Goal: Transaction & Acquisition: Purchase product/service

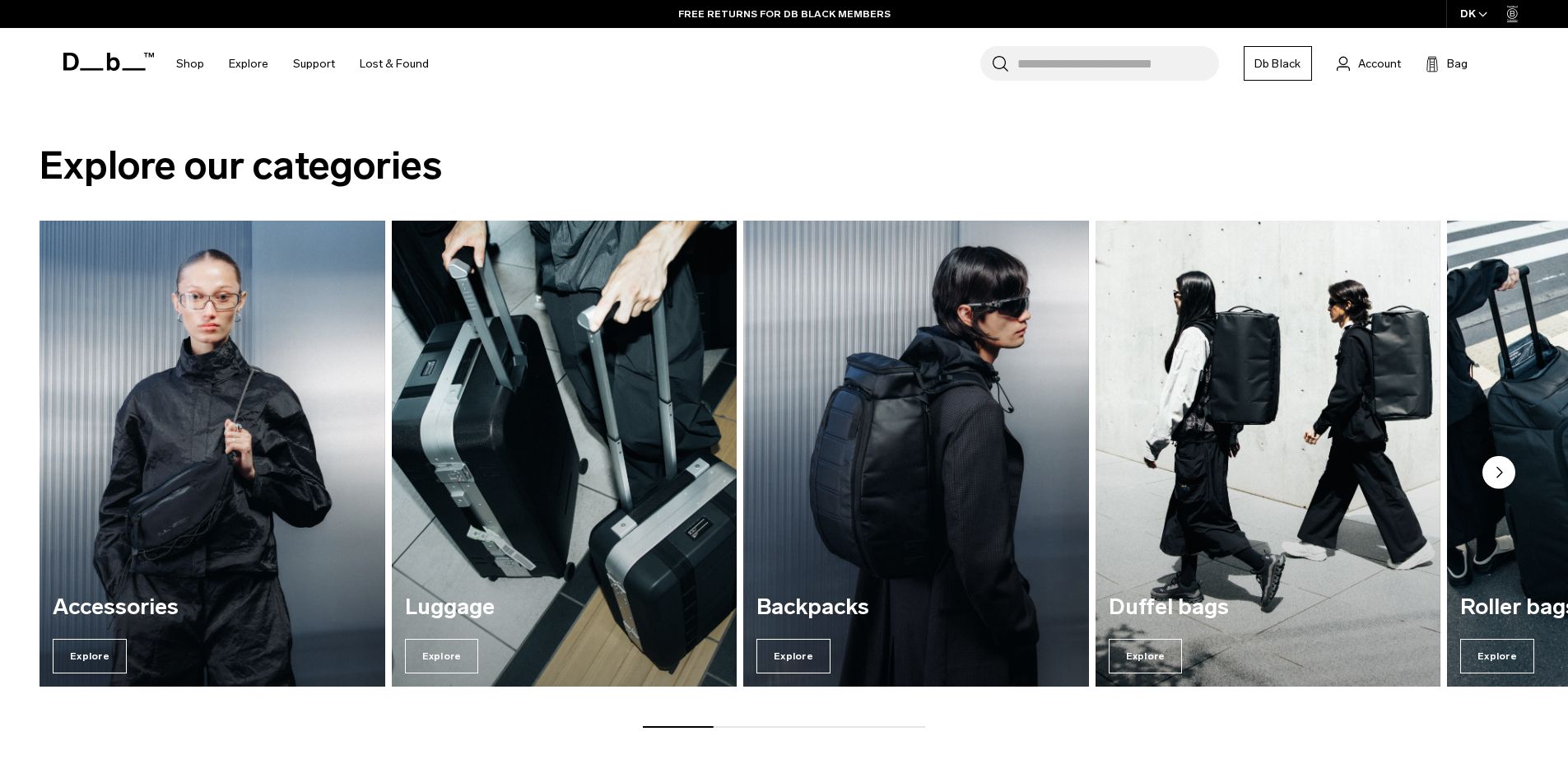
scroll to position [2299, 0]
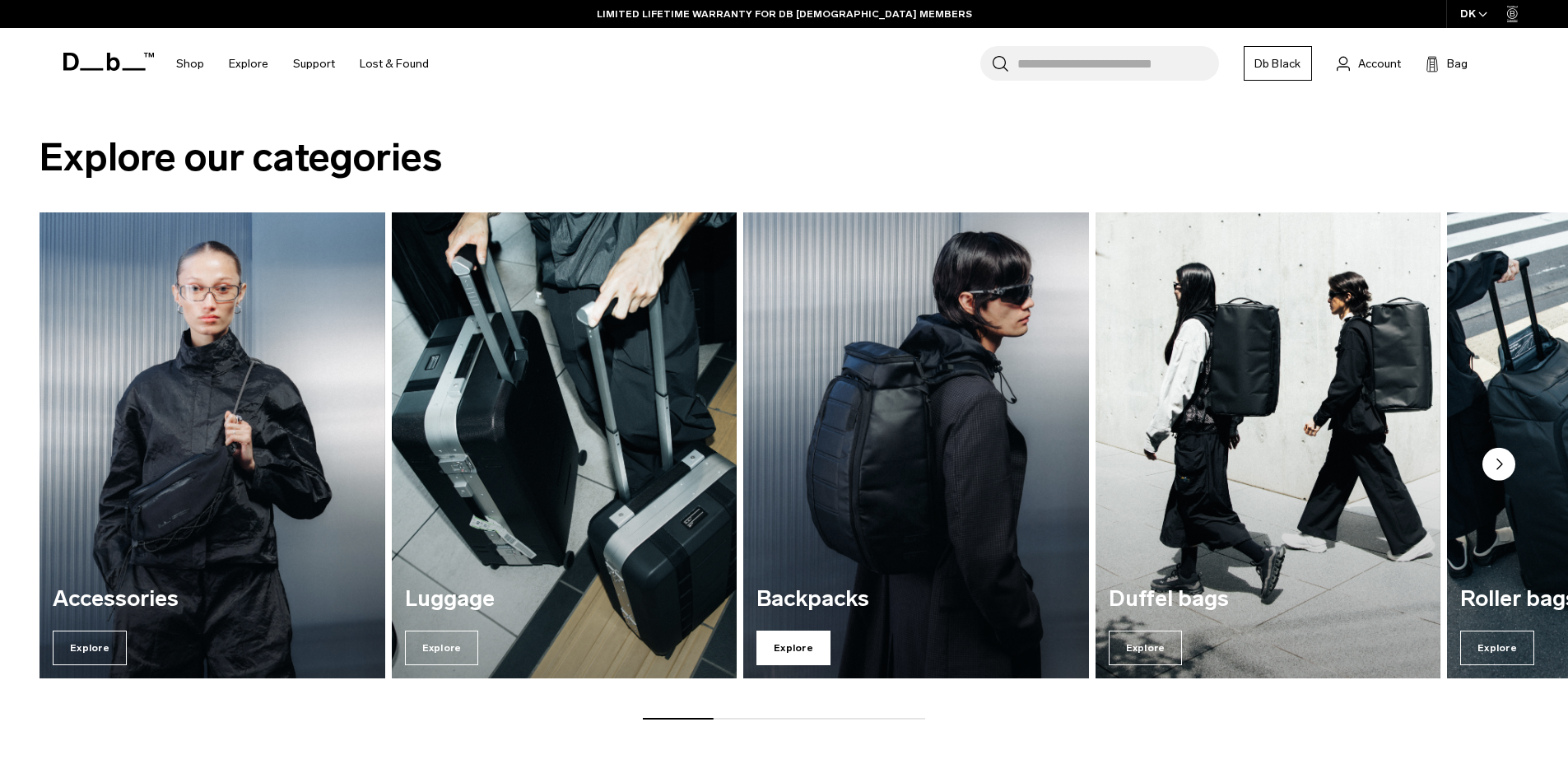
click at [793, 640] on span "Explore" at bounding box center [794, 647] width 74 height 35
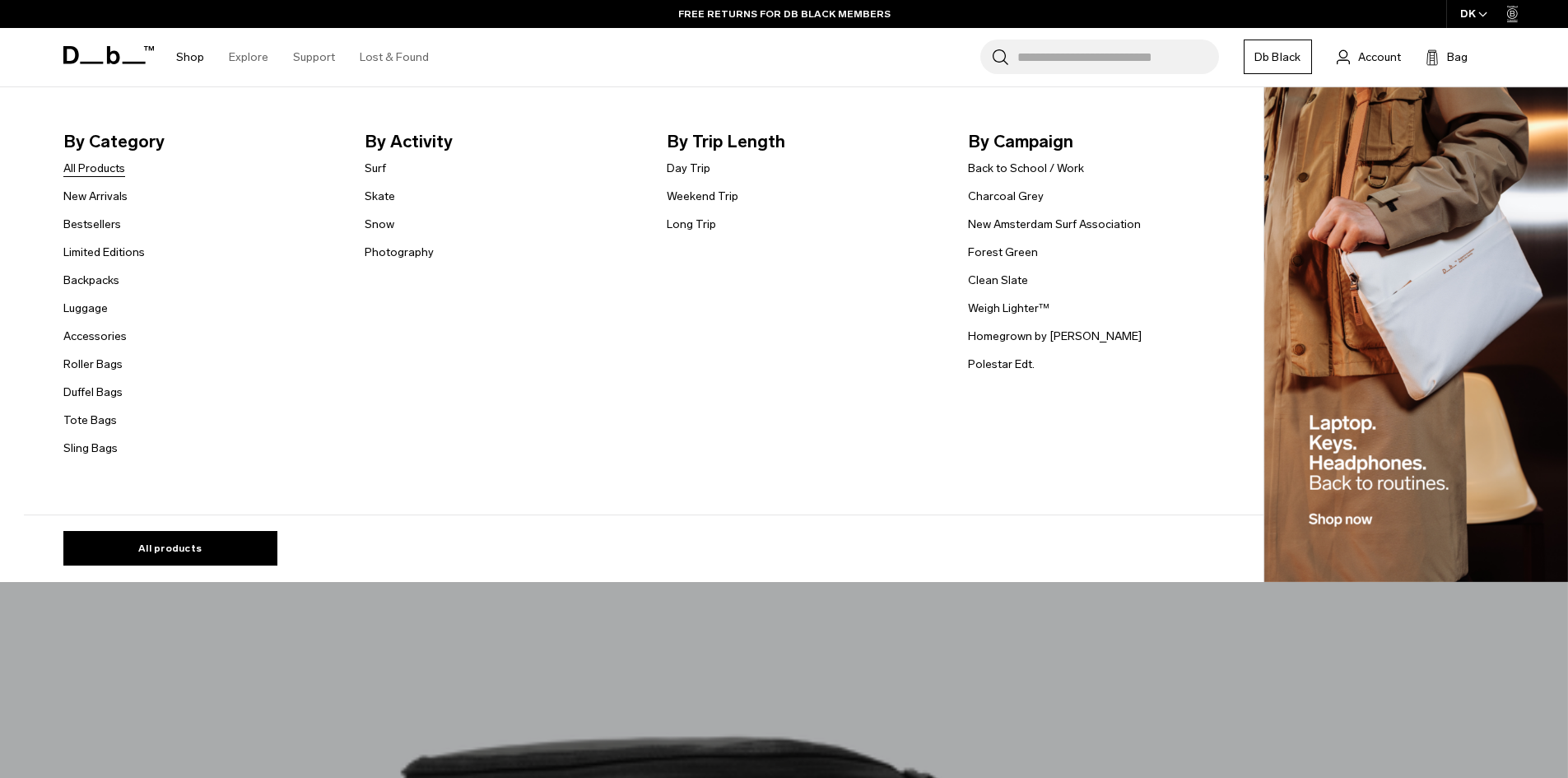
click at [108, 170] on link "All Products" at bounding box center [94, 168] width 62 height 17
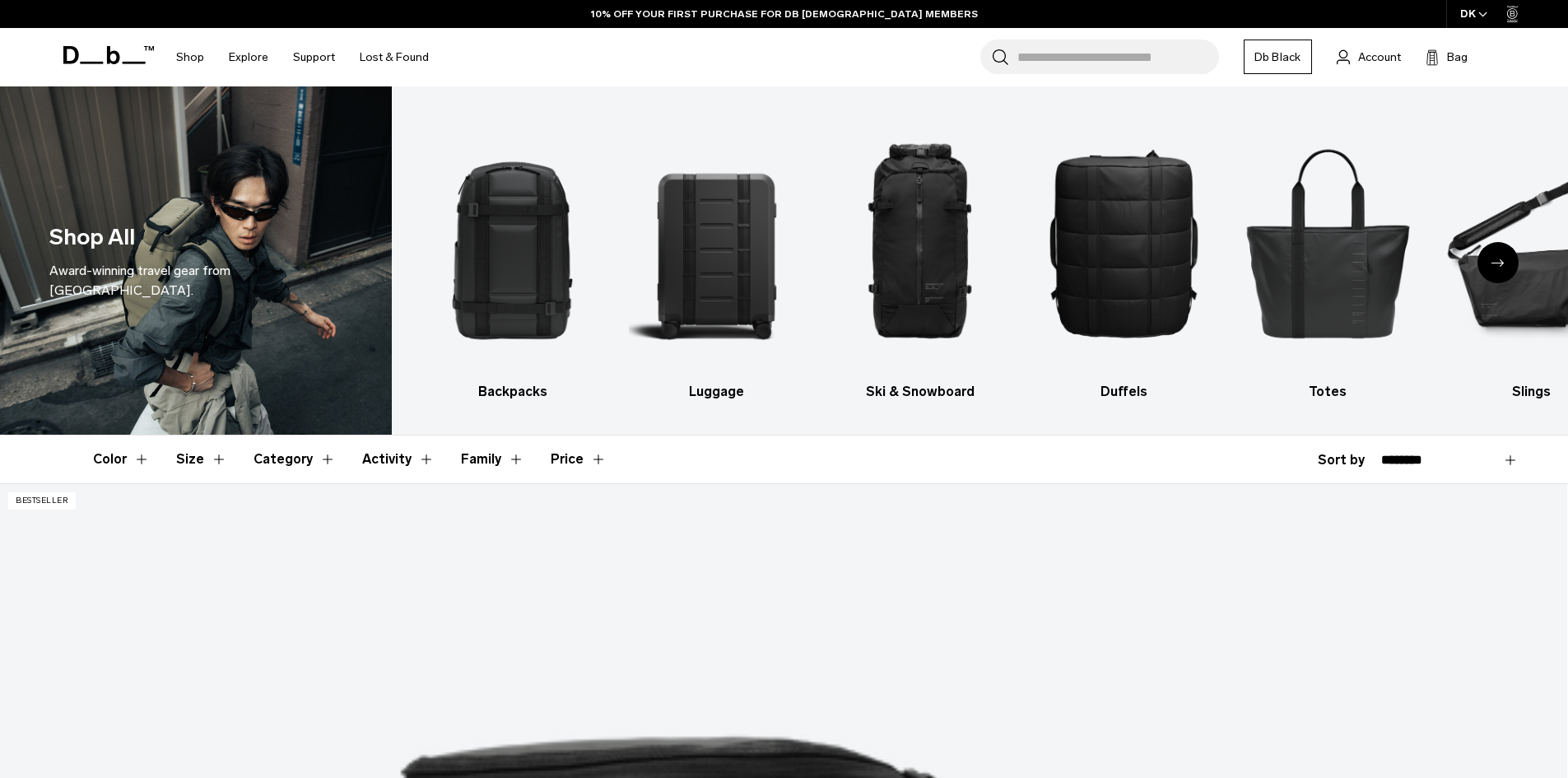
scroll to position [82, 0]
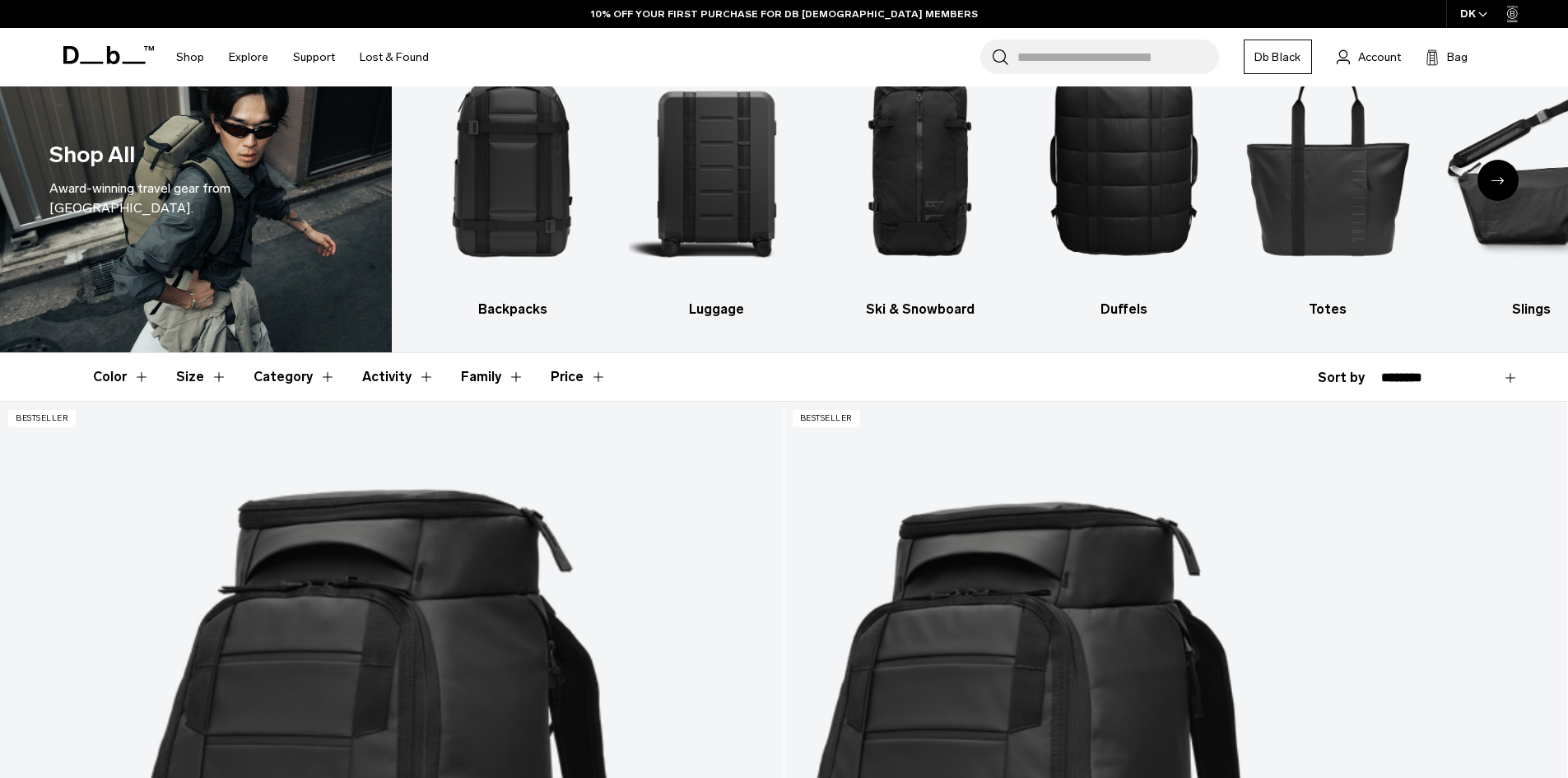
select select "**********"
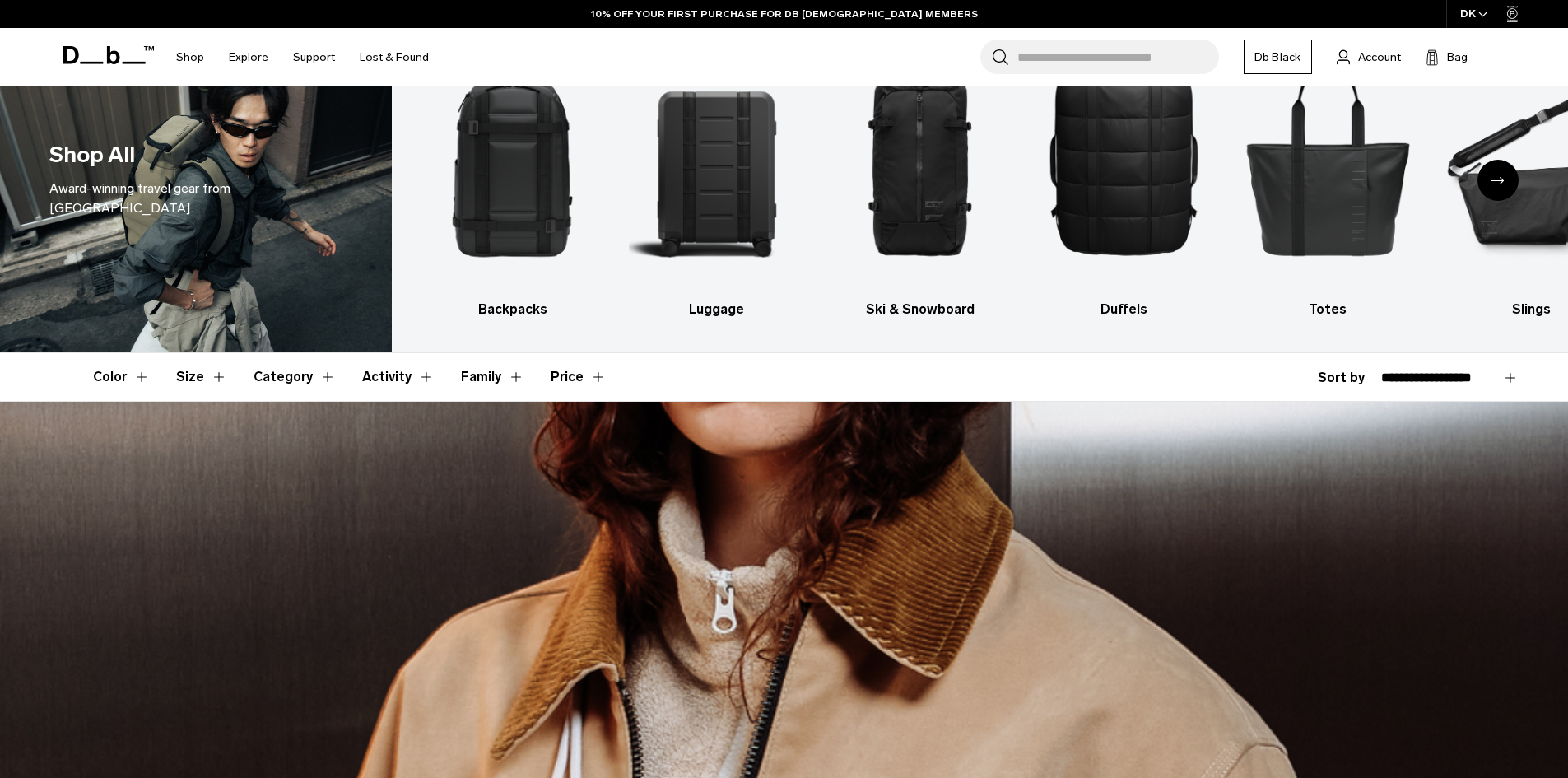
click at [1382, 371] on select "**********" at bounding box center [1450, 379] width 137 height 15
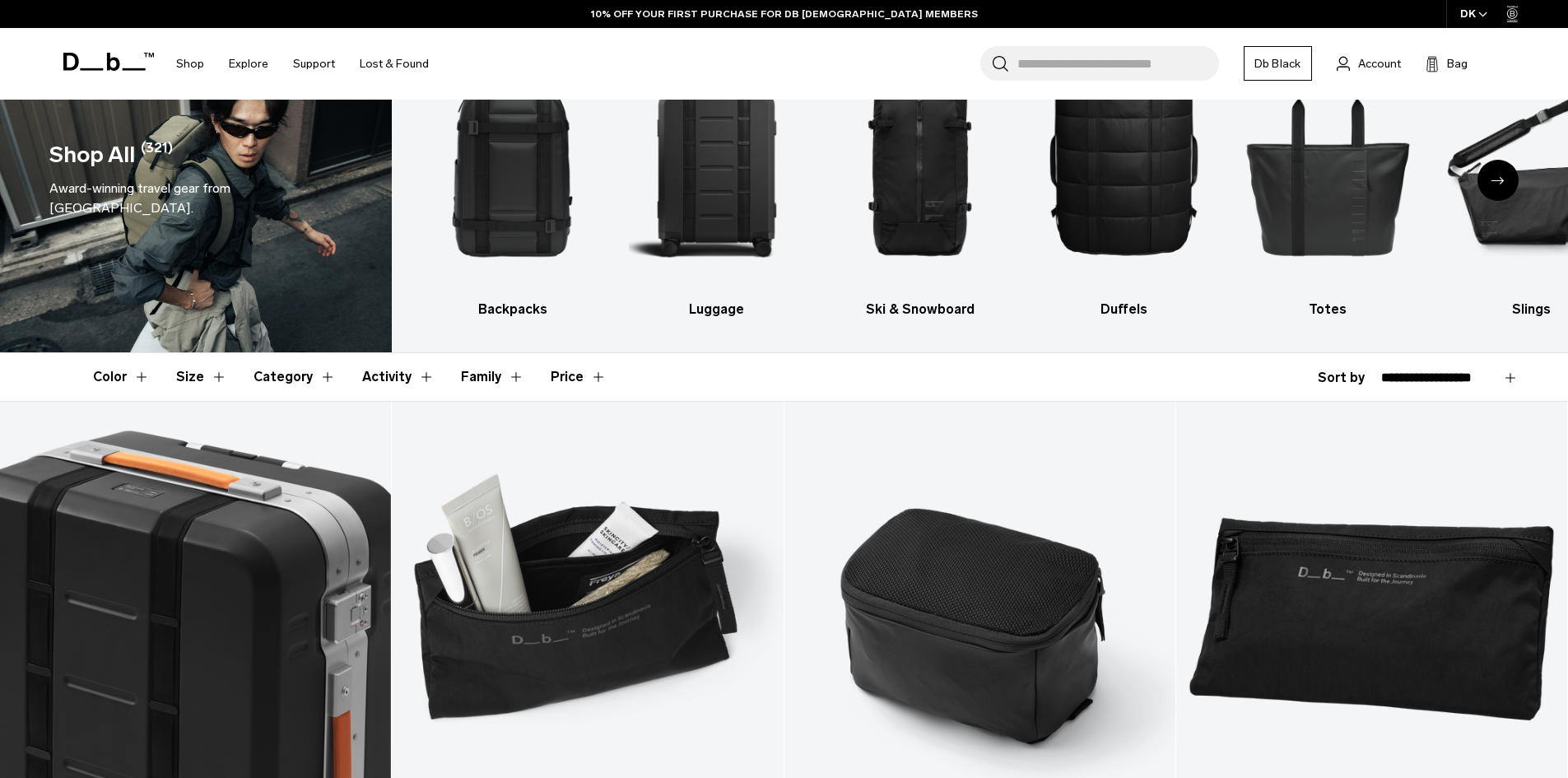
scroll to position [329, 0]
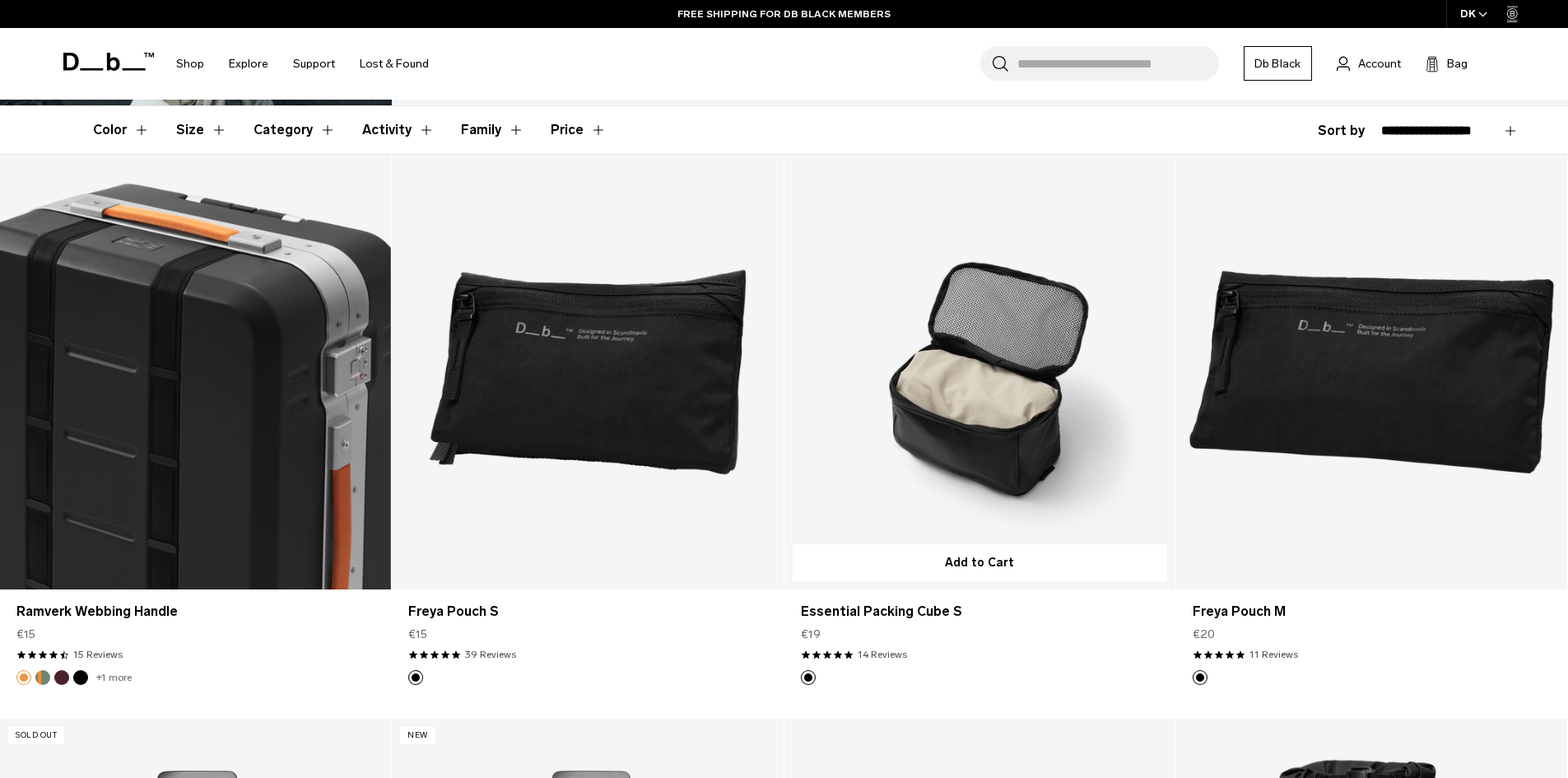
click at [805, 691] on article "Add to Cart Essential Packing Cube S €19 4.8 star rating 14 Reviews" at bounding box center [980, 437] width 392 height 564
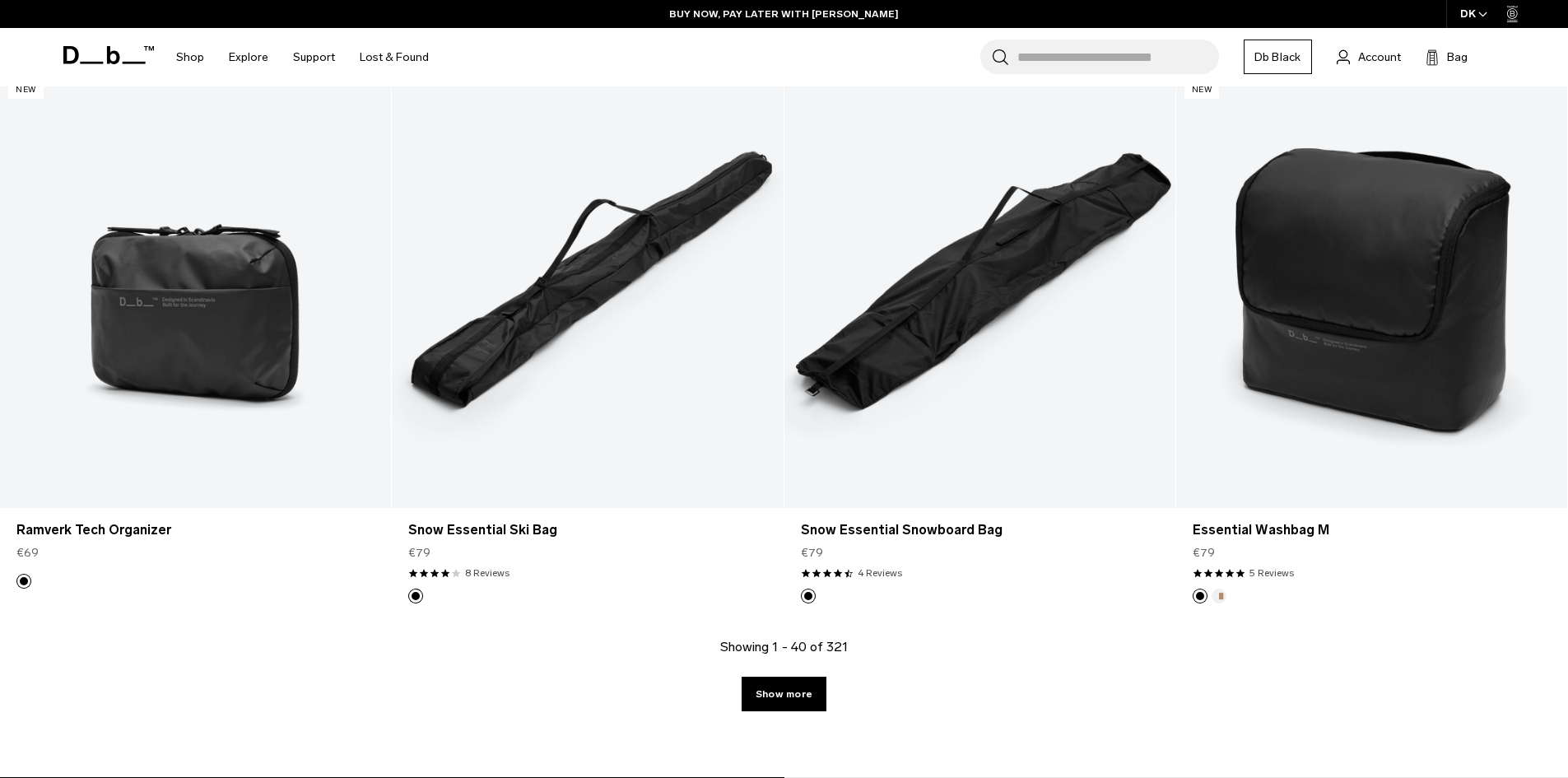
scroll to position [5517, 0]
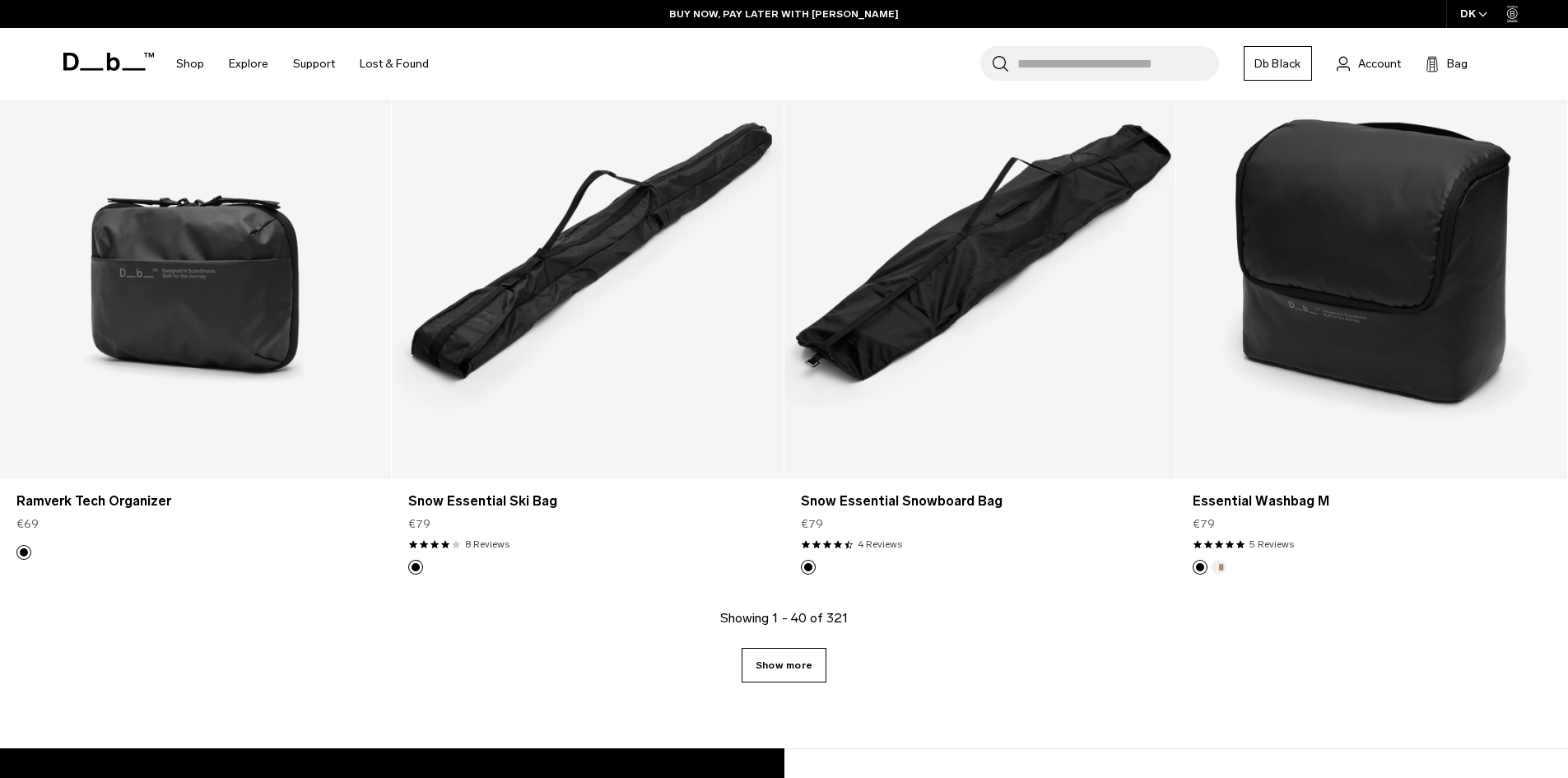
click at [802, 677] on link "Show more" at bounding box center [784, 665] width 85 height 35
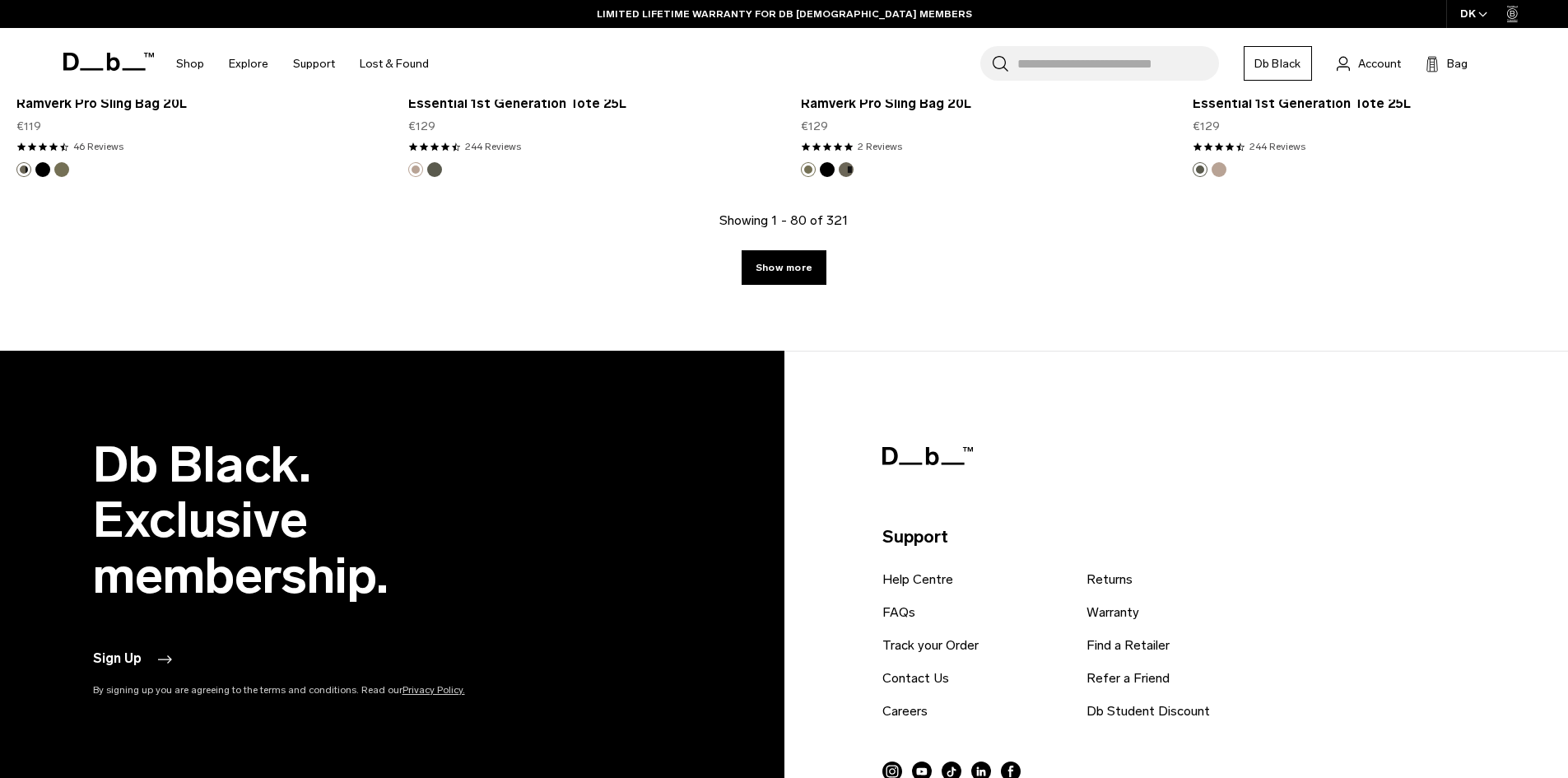
scroll to position [11447, 0]
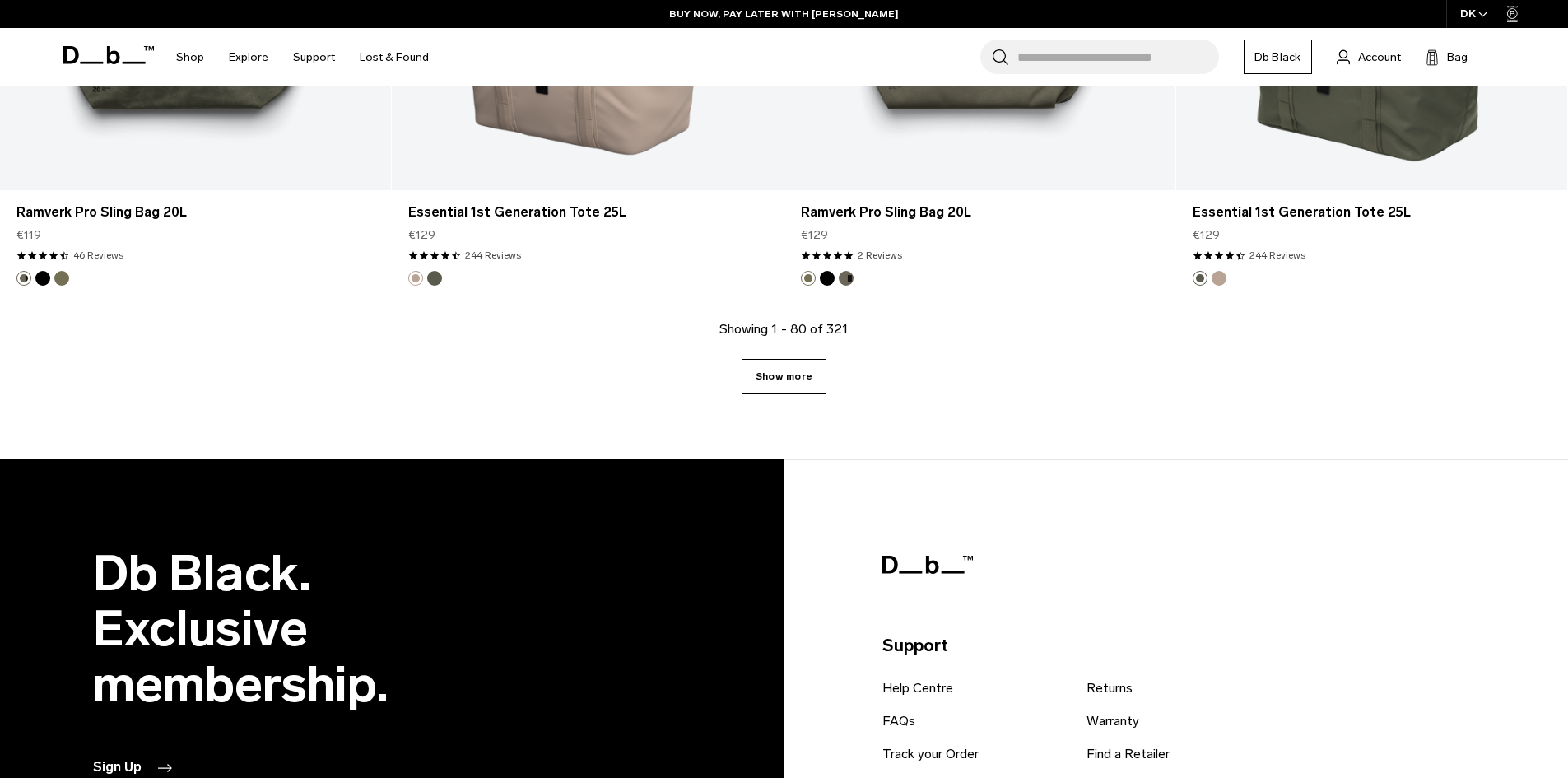
click at [809, 380] on link "Show more" at bounding box center [784, 376] width 85 height 35
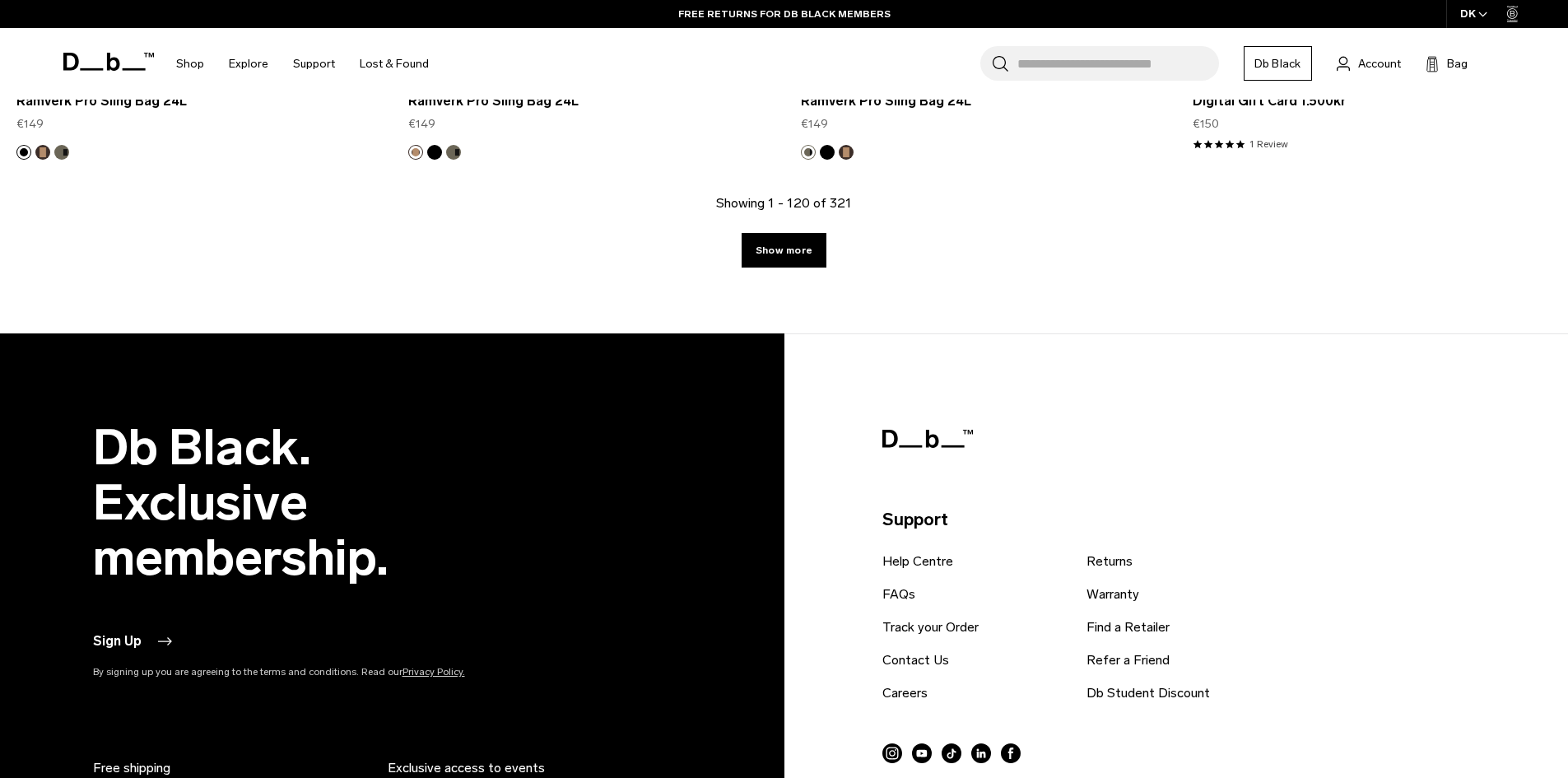
scroll to position [17193, 0]
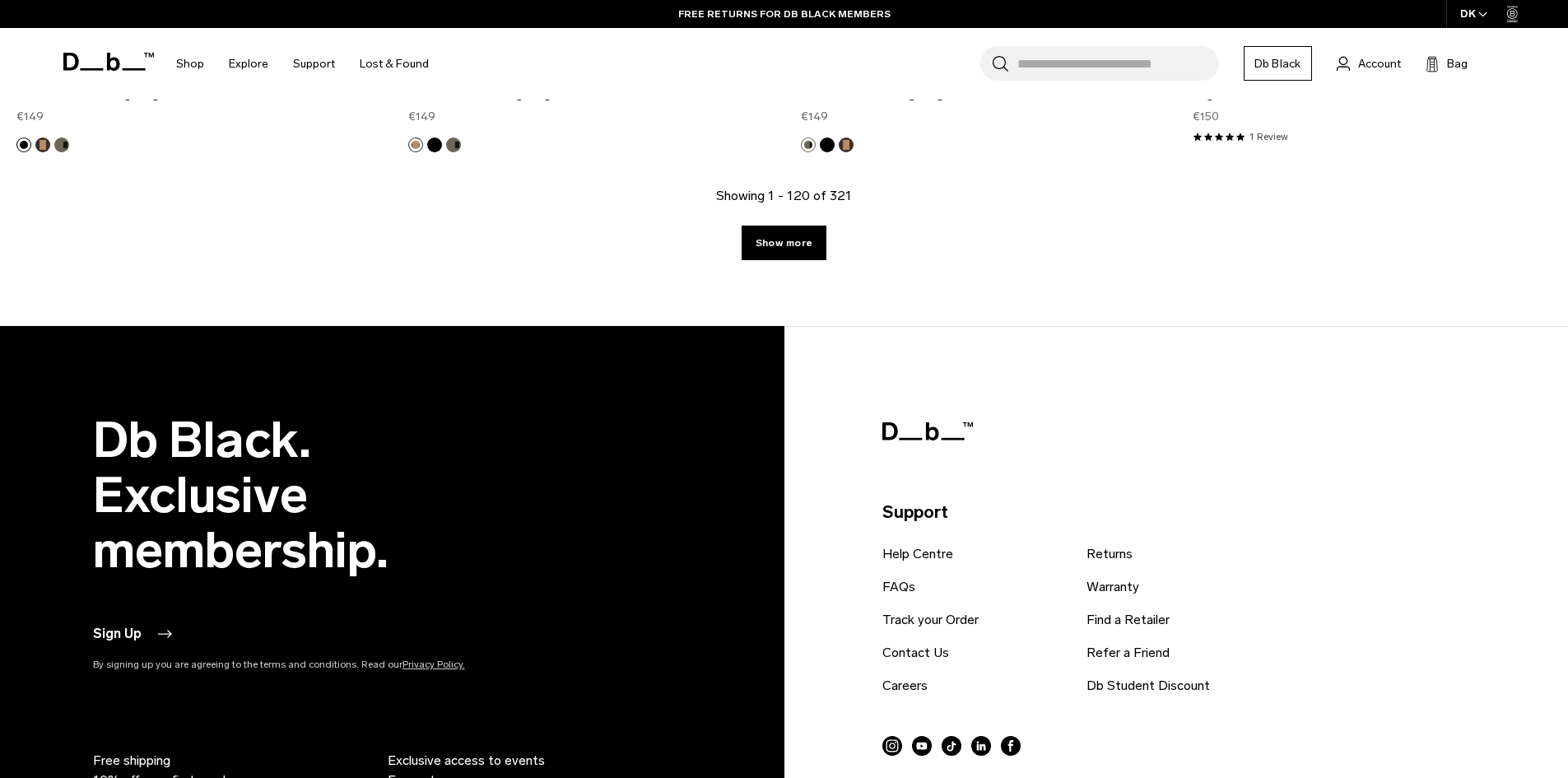
click at [828, 244] on div "Showing 1 - 120 of 321 Show more" at bounding box center [784, 256] width 1568 height 140
click at [779, 244] on link "Show more" at bounding box center [784, 242] width 85 height 35
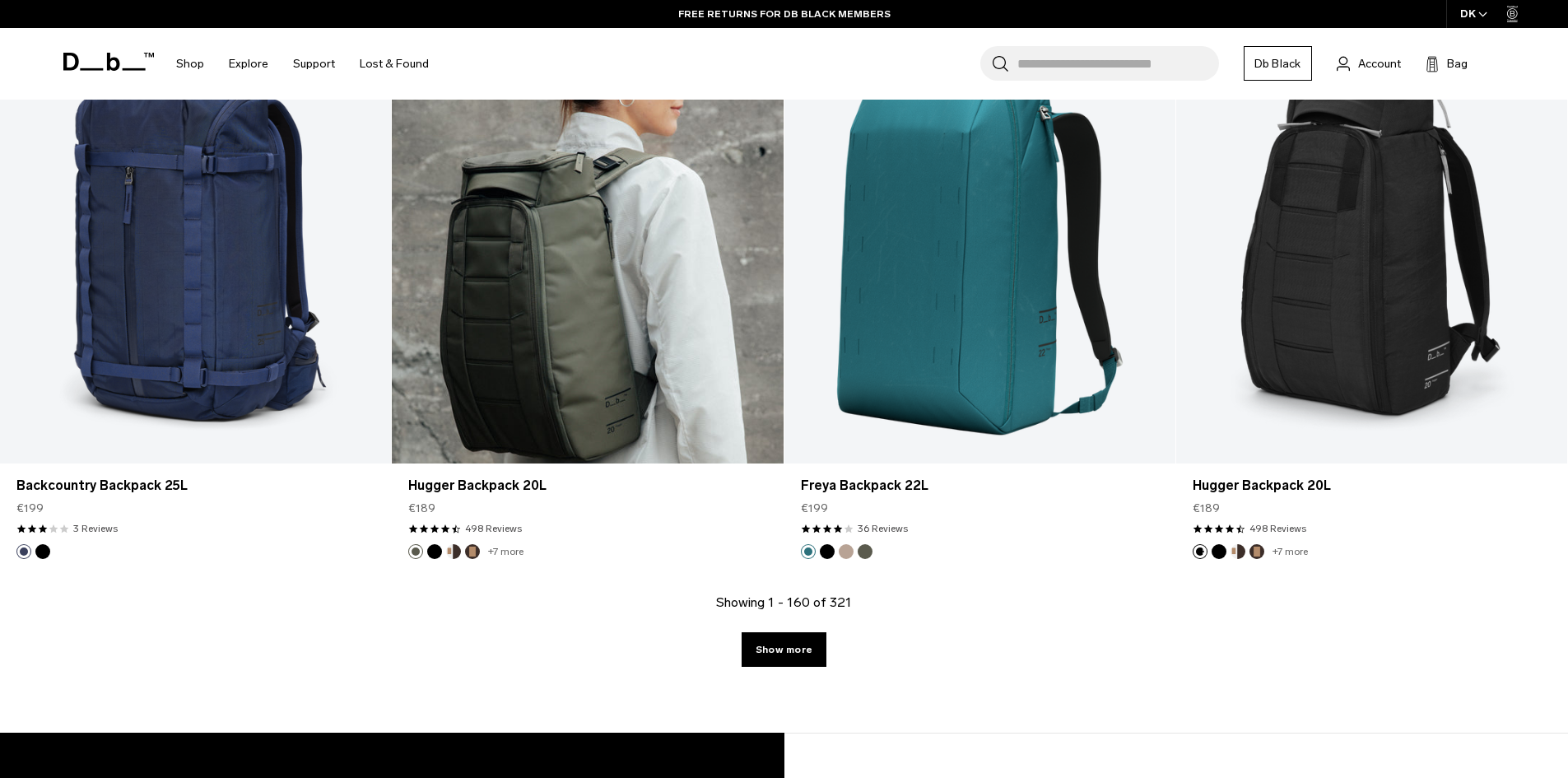
scroll to position [22571, 0]
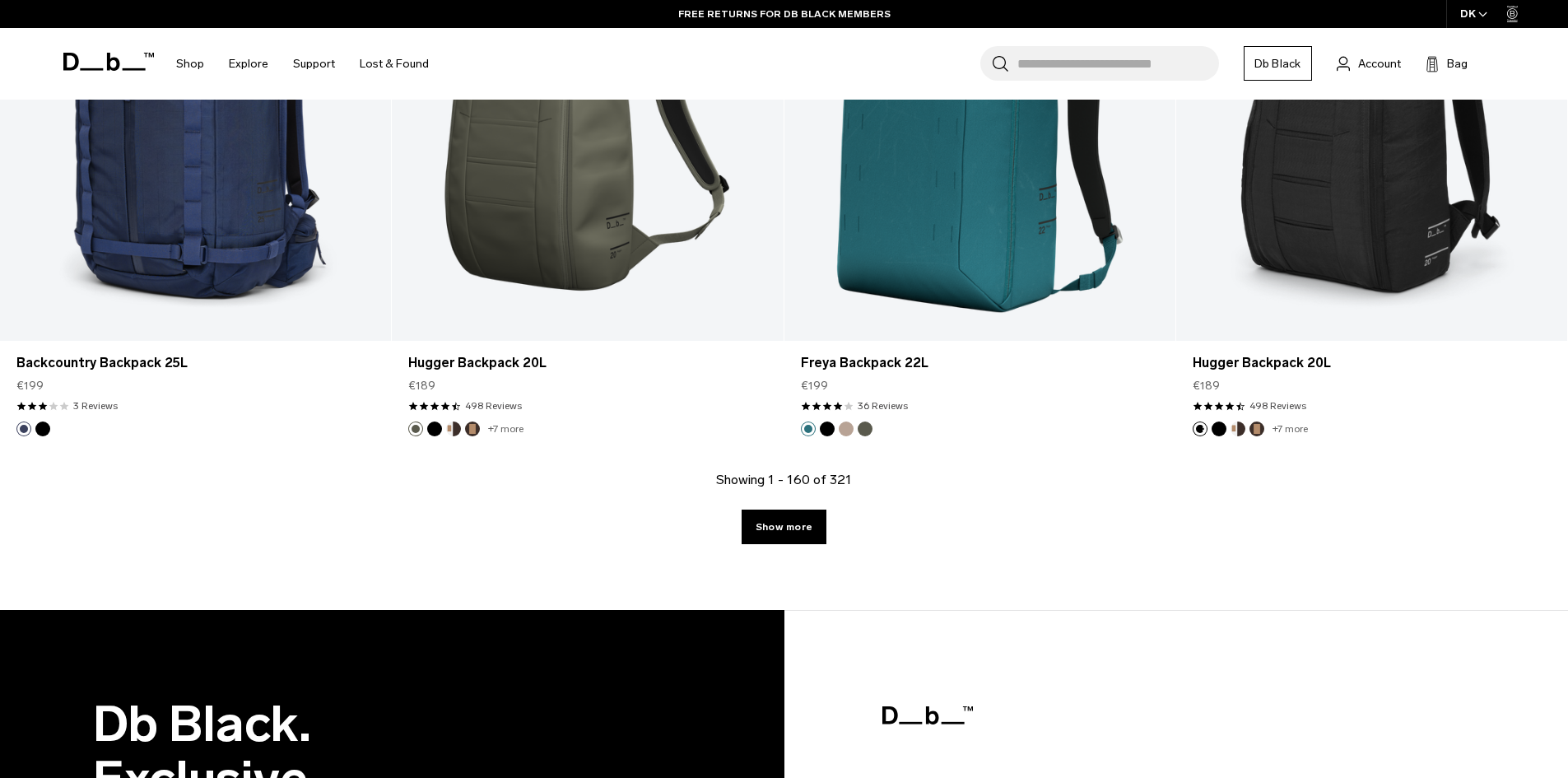
click at [779, 504] on div "Showing 1 - 160 of 321 Show more" at bounding box center [784, 540] width 1568 height 140
click at [788, 524] on link "Show more" at bounding box center [784, 527] width 85 height 35
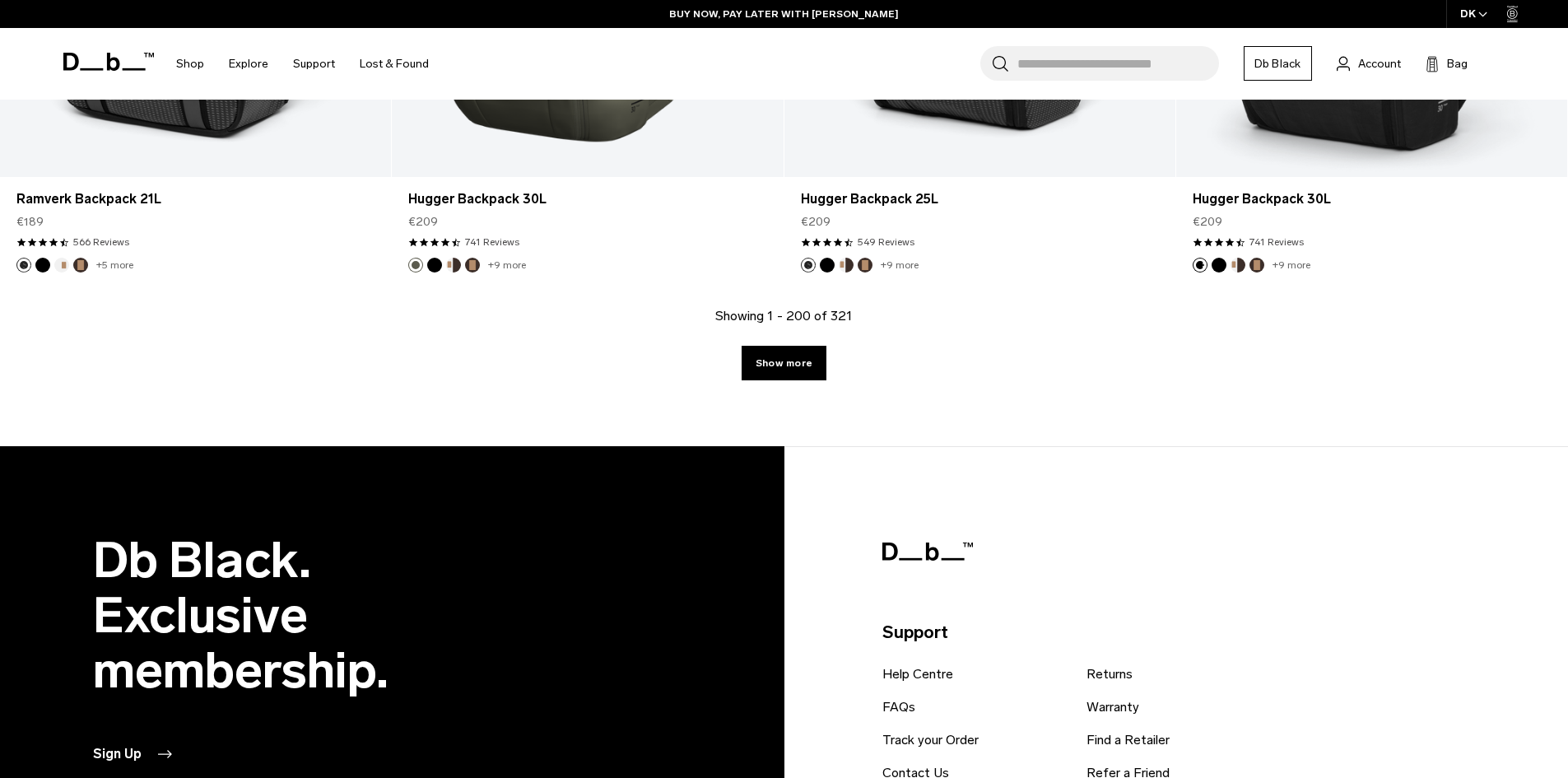
scroll to position [28395, 0]
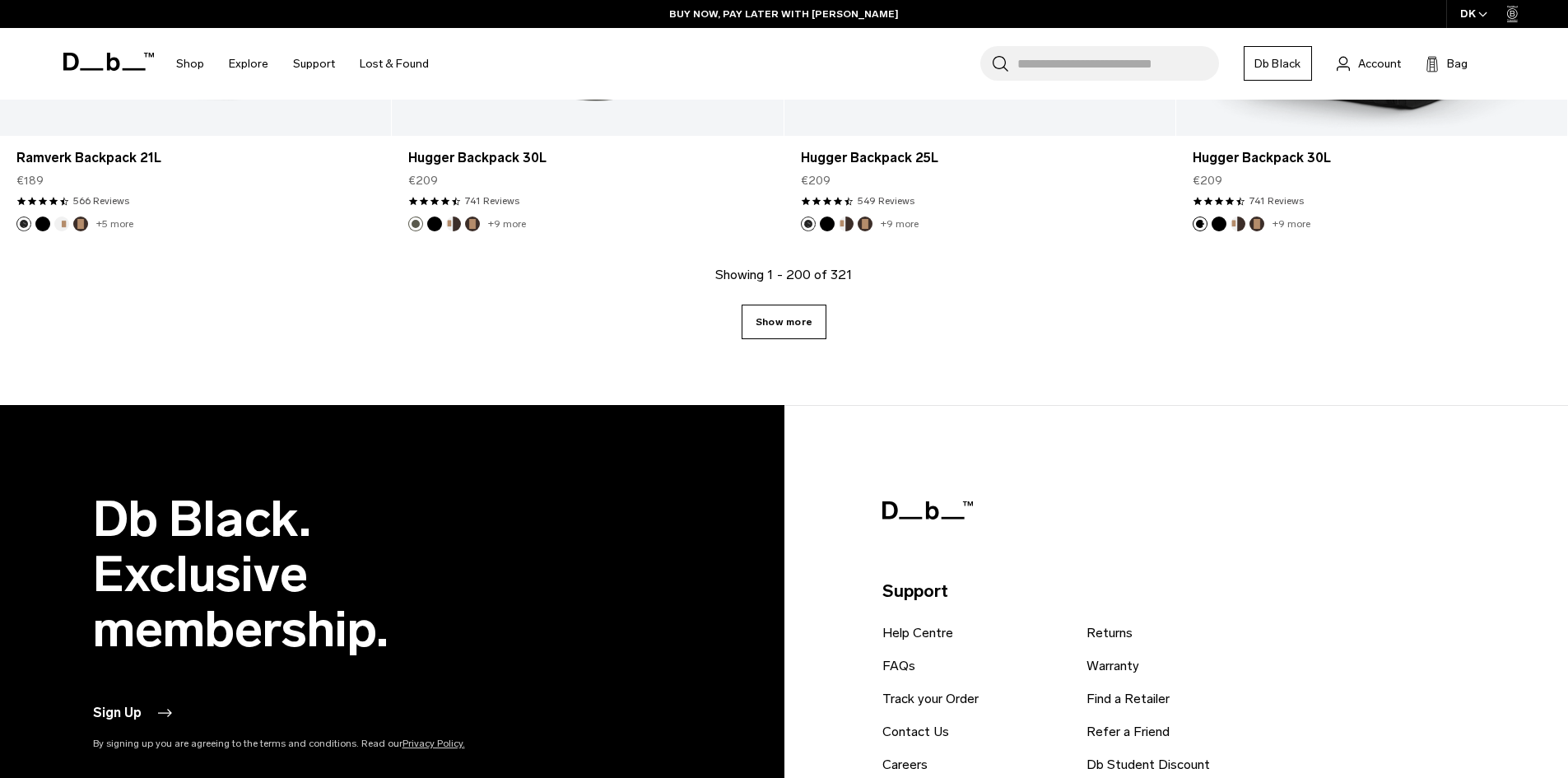
click at [777, 313] on link "Show more" at bounding box center [784, 322] width 85 height 35
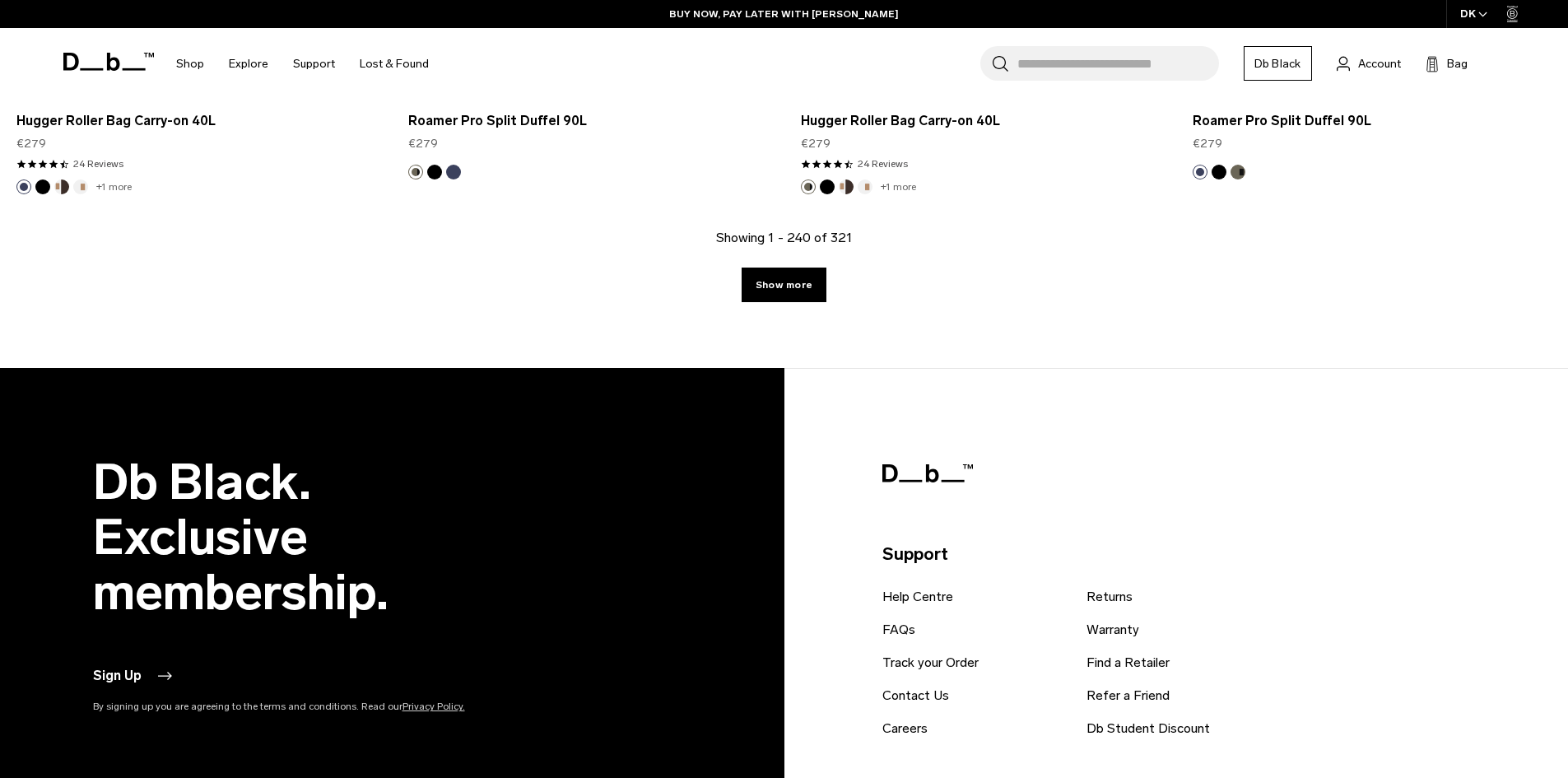
scroll to position [34117, 0]
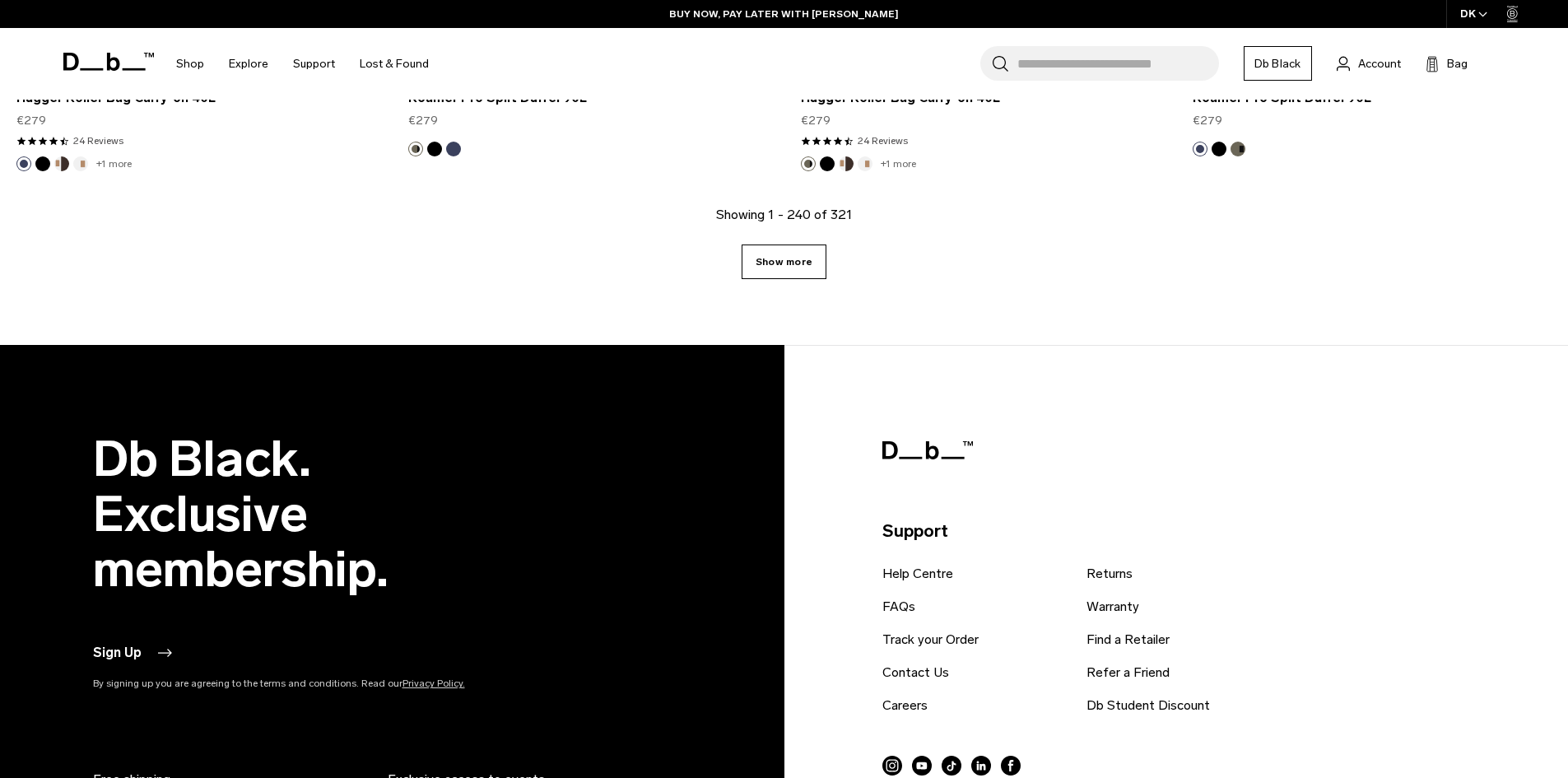
click at [818, 274] on link "Show more" at bounding box center [784, 261] width 85 height 35
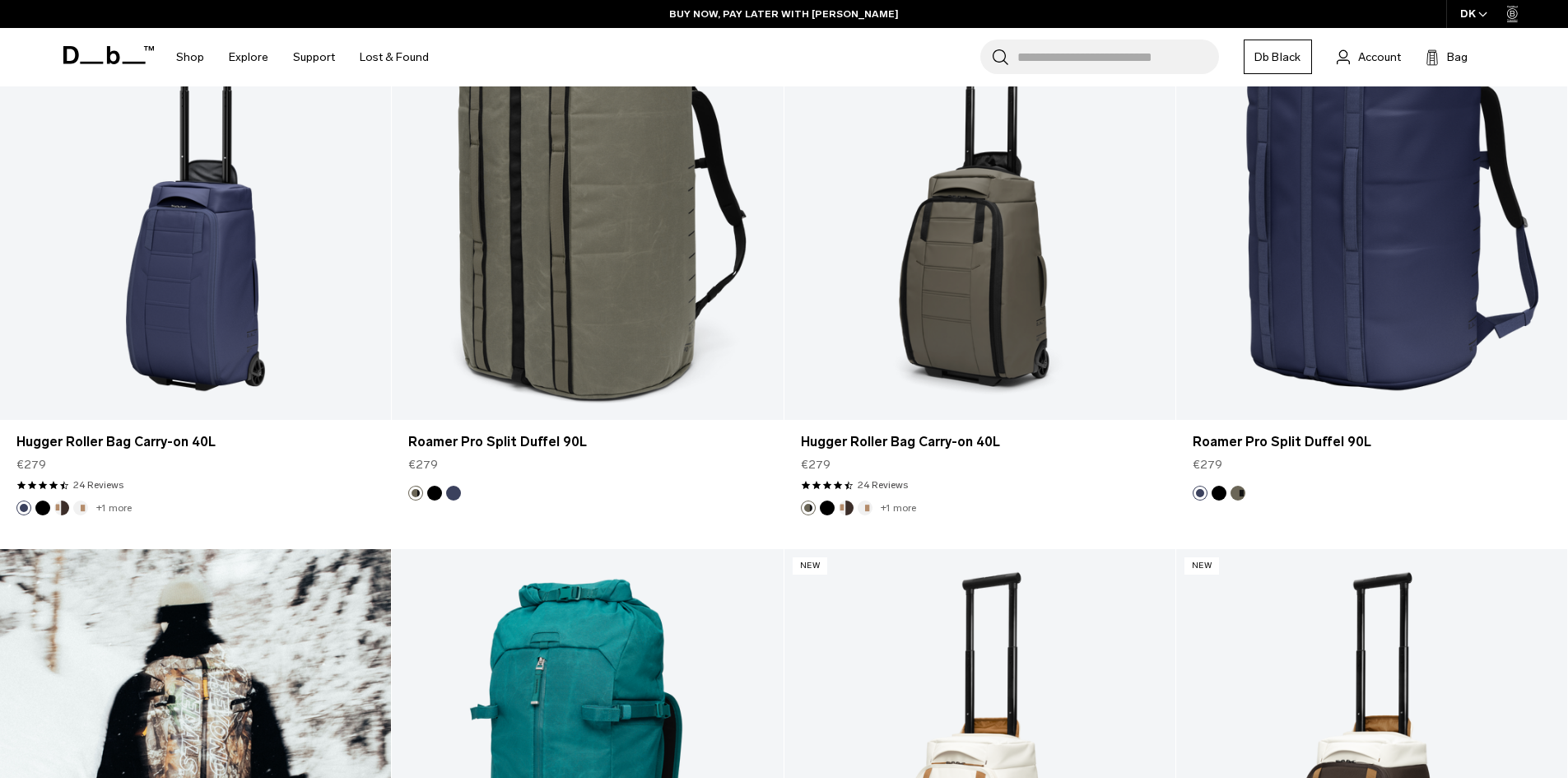
scroll to position [33742, 0]
